Goal: Communication & Community: Connect with others

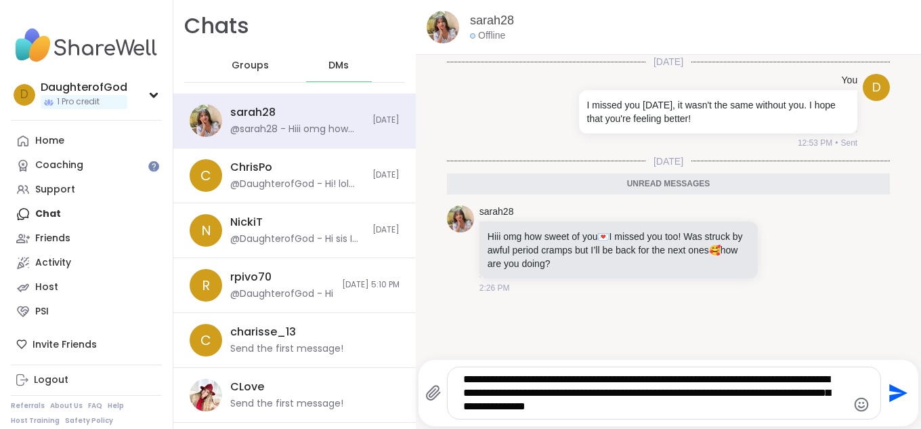
type textarea "**********"
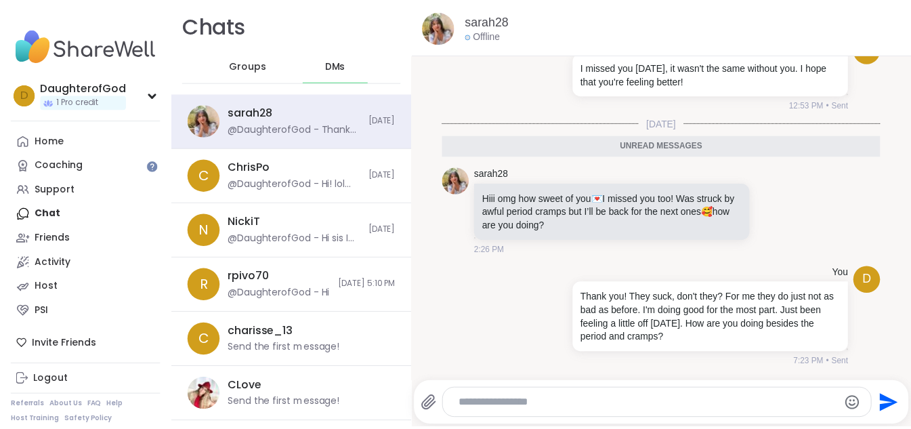
scroll to position [6, 0]
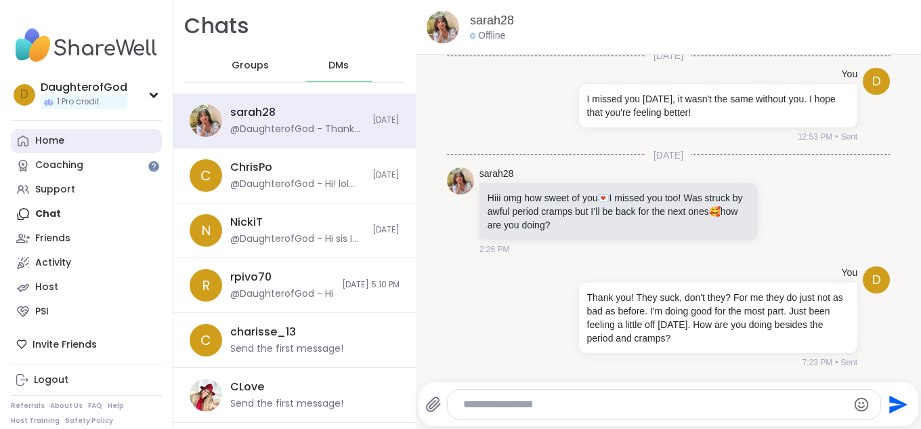
click at [51, 135] on div "Home" at bounding box center [49, 141] width 29 height 14
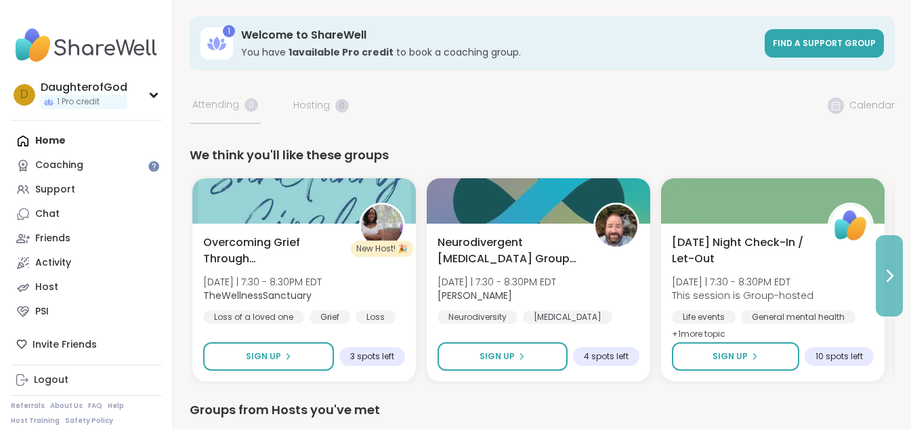
click at [887, 273] on icon at bounding box center [889, 275] width 16 height 16
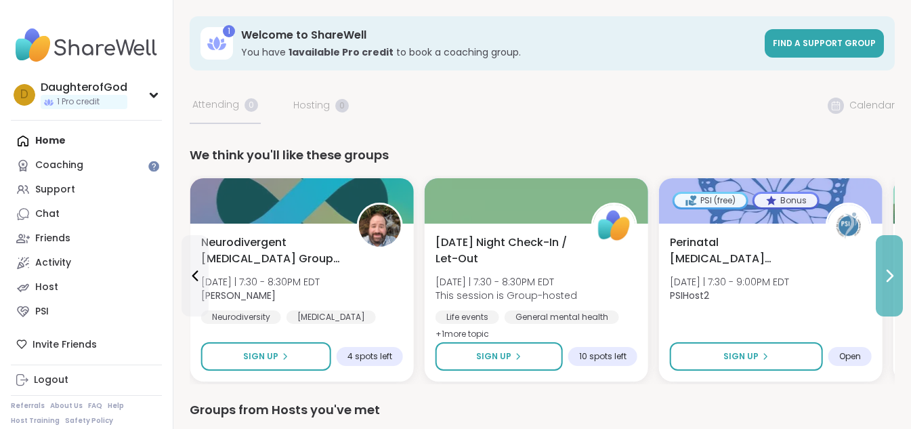
click at [887, 273] on icon at bounding box center [889, 275] width 16 height 16
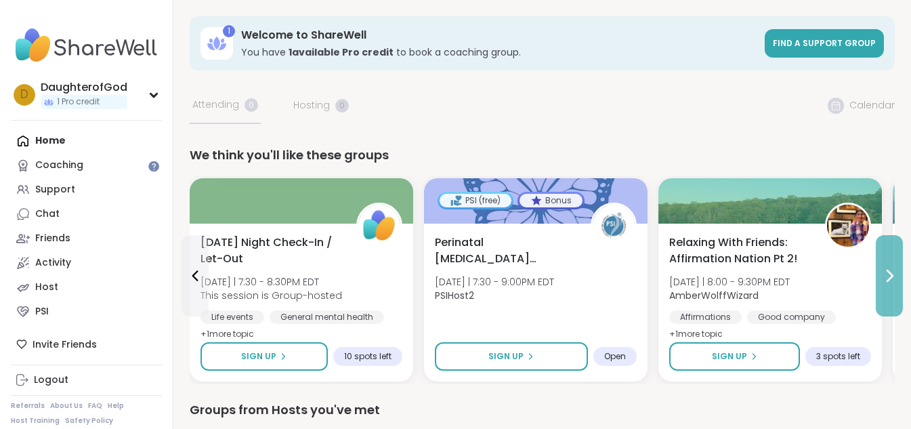
click at [887, 273] on icon at bounding box center [889, 275] width 16 height 16
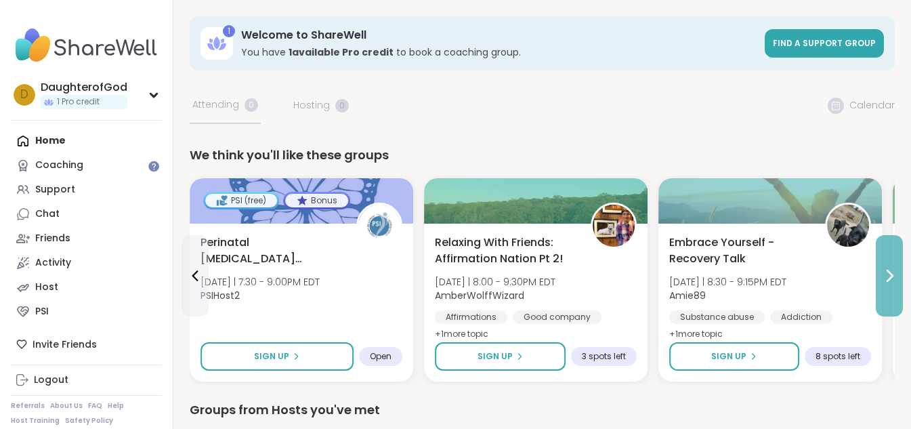
click at [887, 273] on icon at bounding box center [889, 275] width 16 height 16
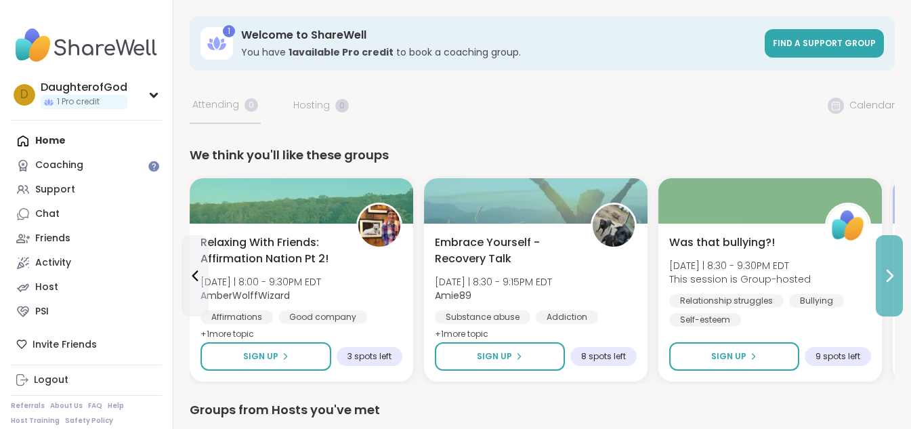
click at [887, 273] on icon at bounding box center [889, 275] width 16 height 16
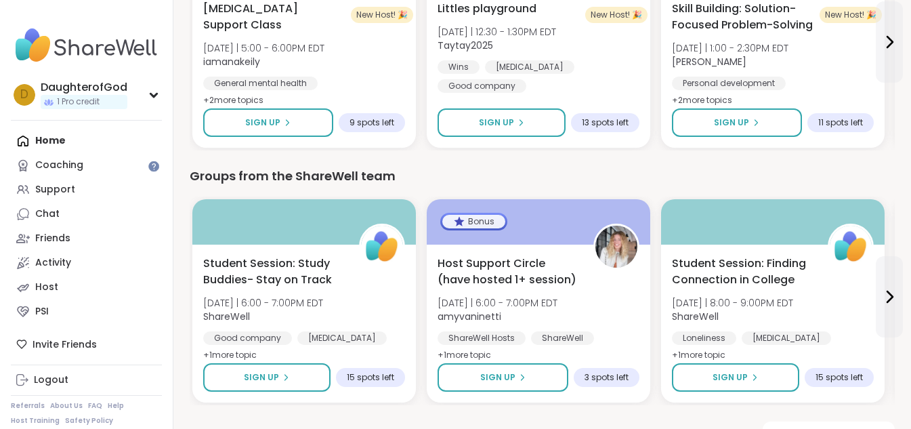
scroll to position [1541, 0]
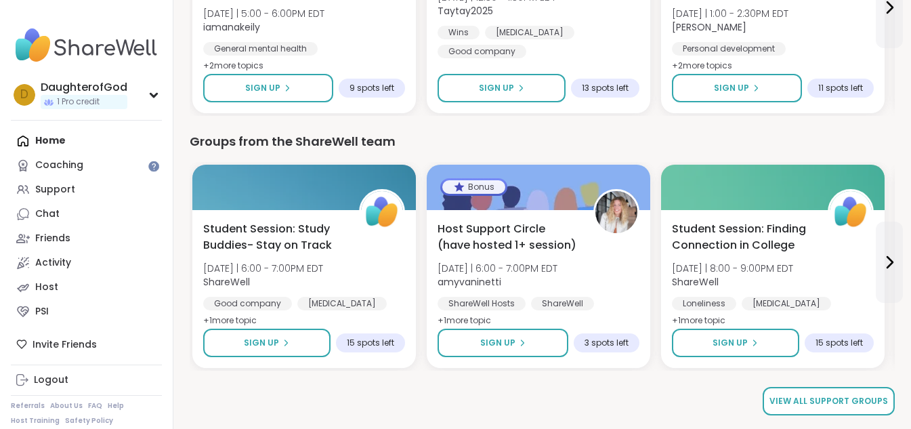
click at [844, 404] on span "View all support groups" at bounding box center [828, 401] width 118 height 12
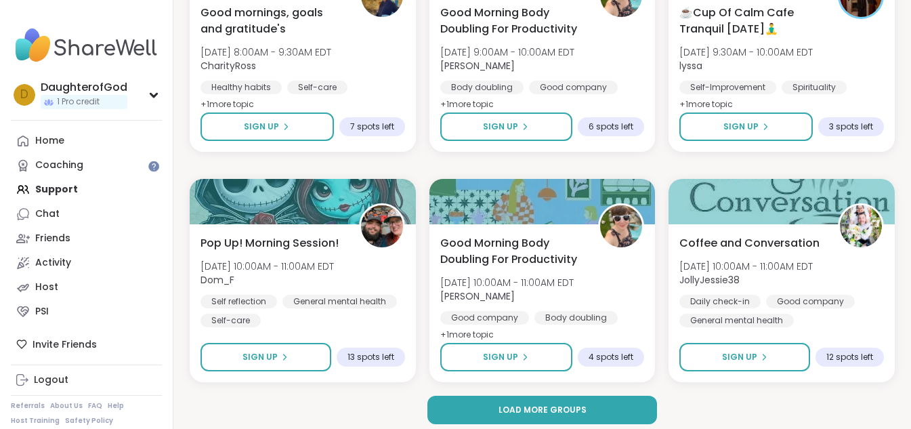
scroll to position [2625, 0]
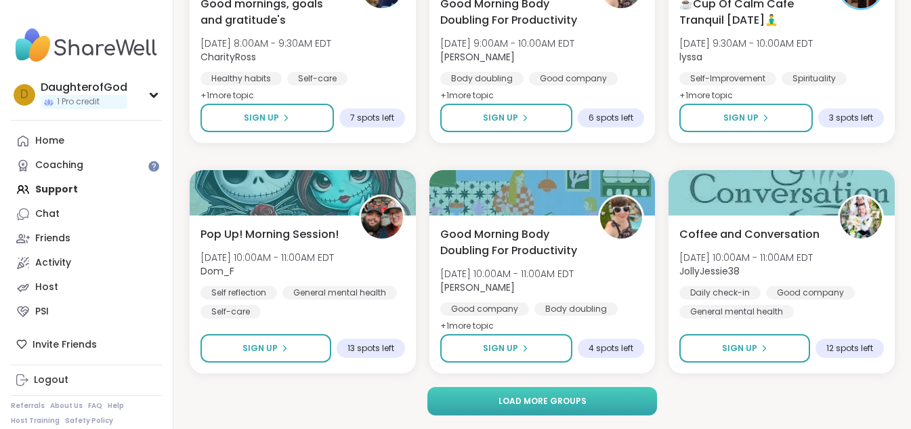
click at [626, 396] on button "Load more groups" at bounding box center [542, 401] width 230 height 28
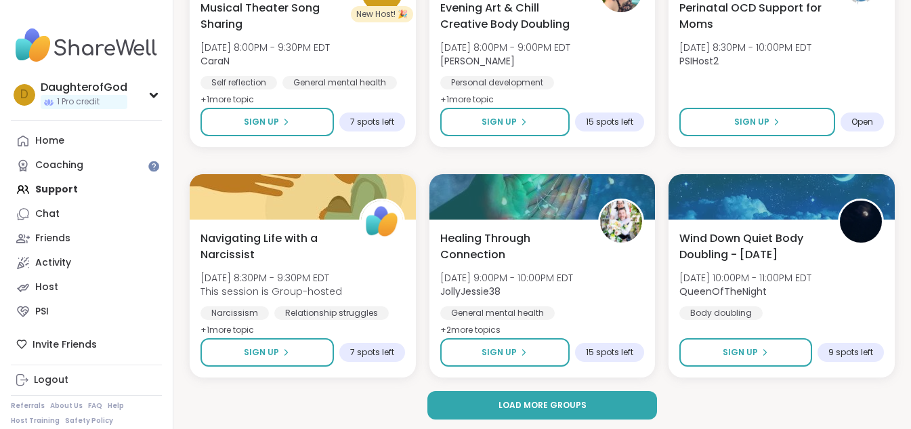
scroll to position [5387, 0]
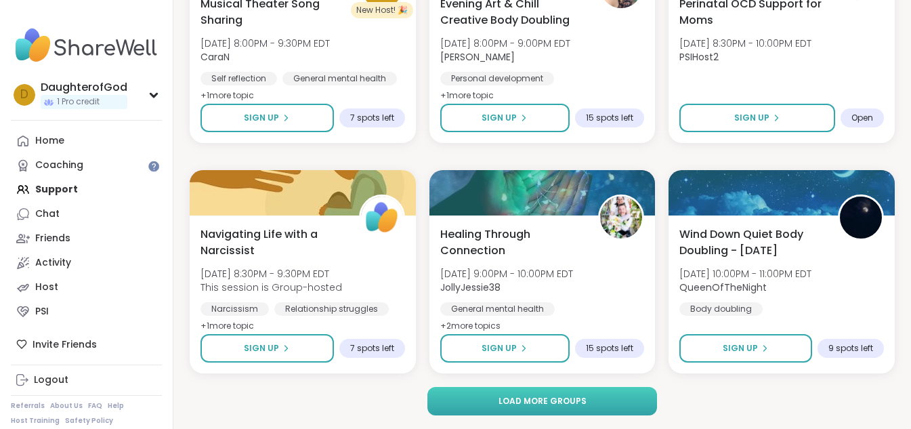
click at [620, 412] on button "Load more groups" at bounding box center [542, 401] width 230 height 28
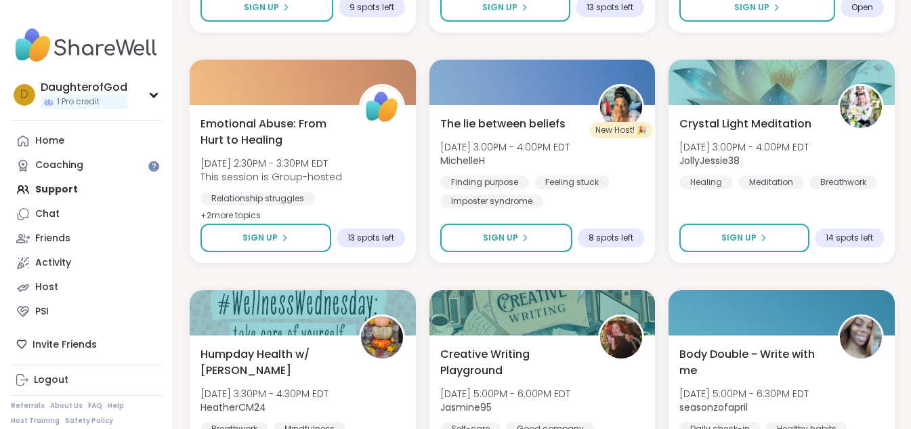
scroll to position [8150, 0]
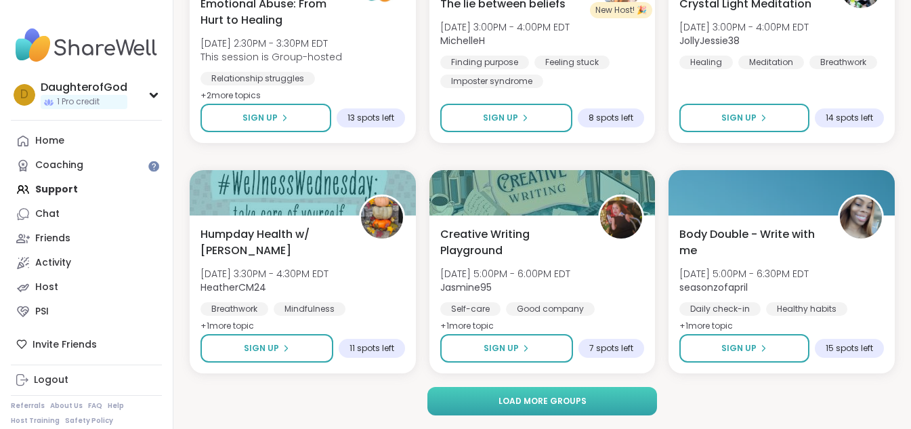
click at [618, 413] on button "Load more groups" at bounding box center [542, 401] width 230 height 28
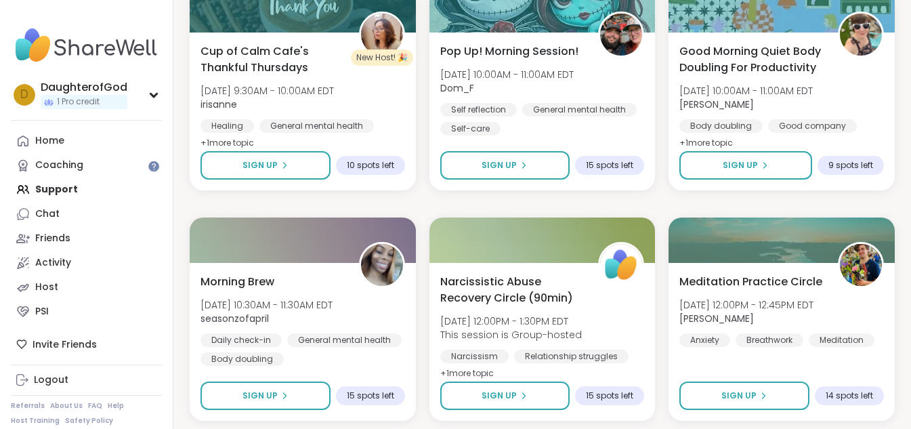
scroll to position [10913, 0]
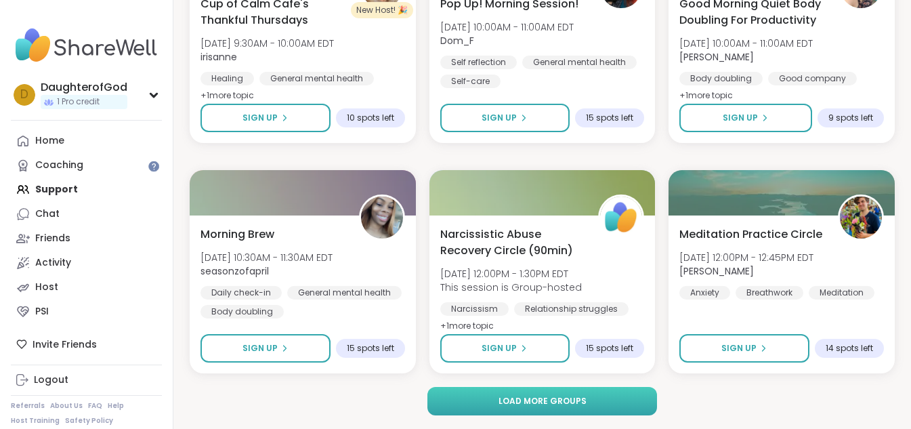
click at [619, 400] on button "Load more groups" at bounding box center [542, 401] width 230 height 28
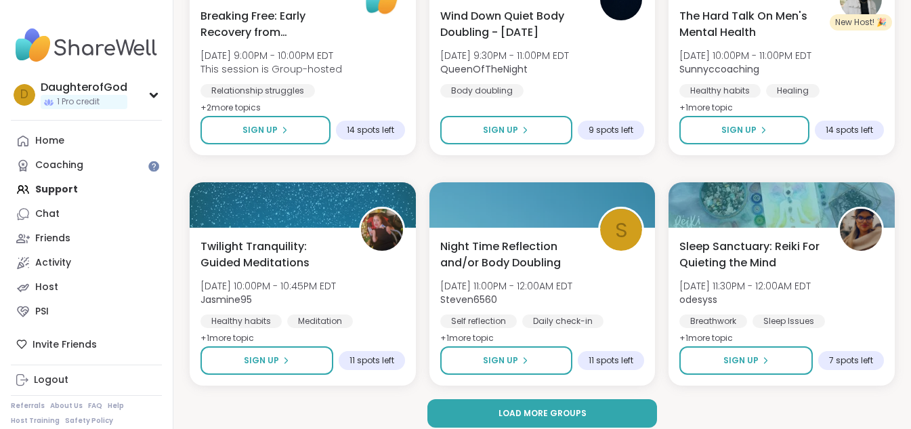
scroll to position [13675, 0]
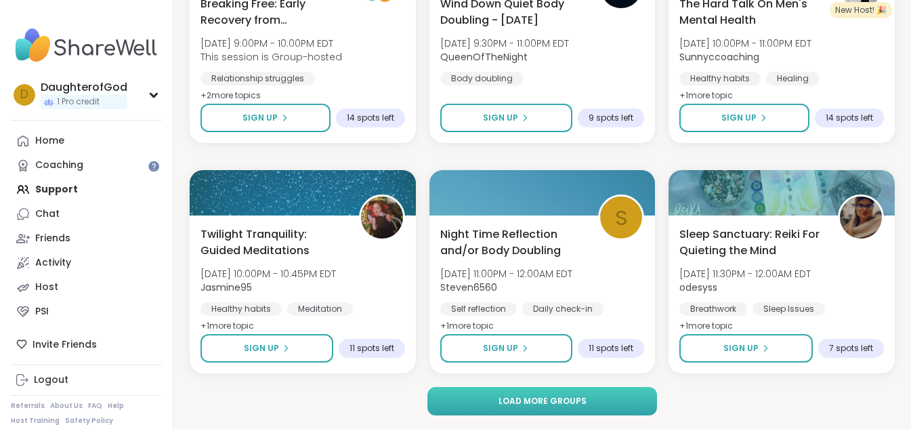
click at [644, 400] on button "Load more groups" at bounding box center [542, 401] width 230 height 28
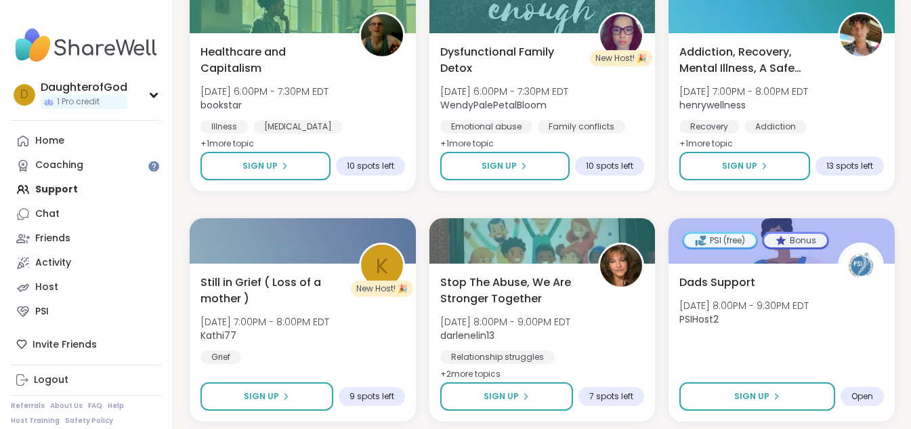
scroll to position [16438, 0]
